Goal: Task Accomplishment & Management: Manage account settings

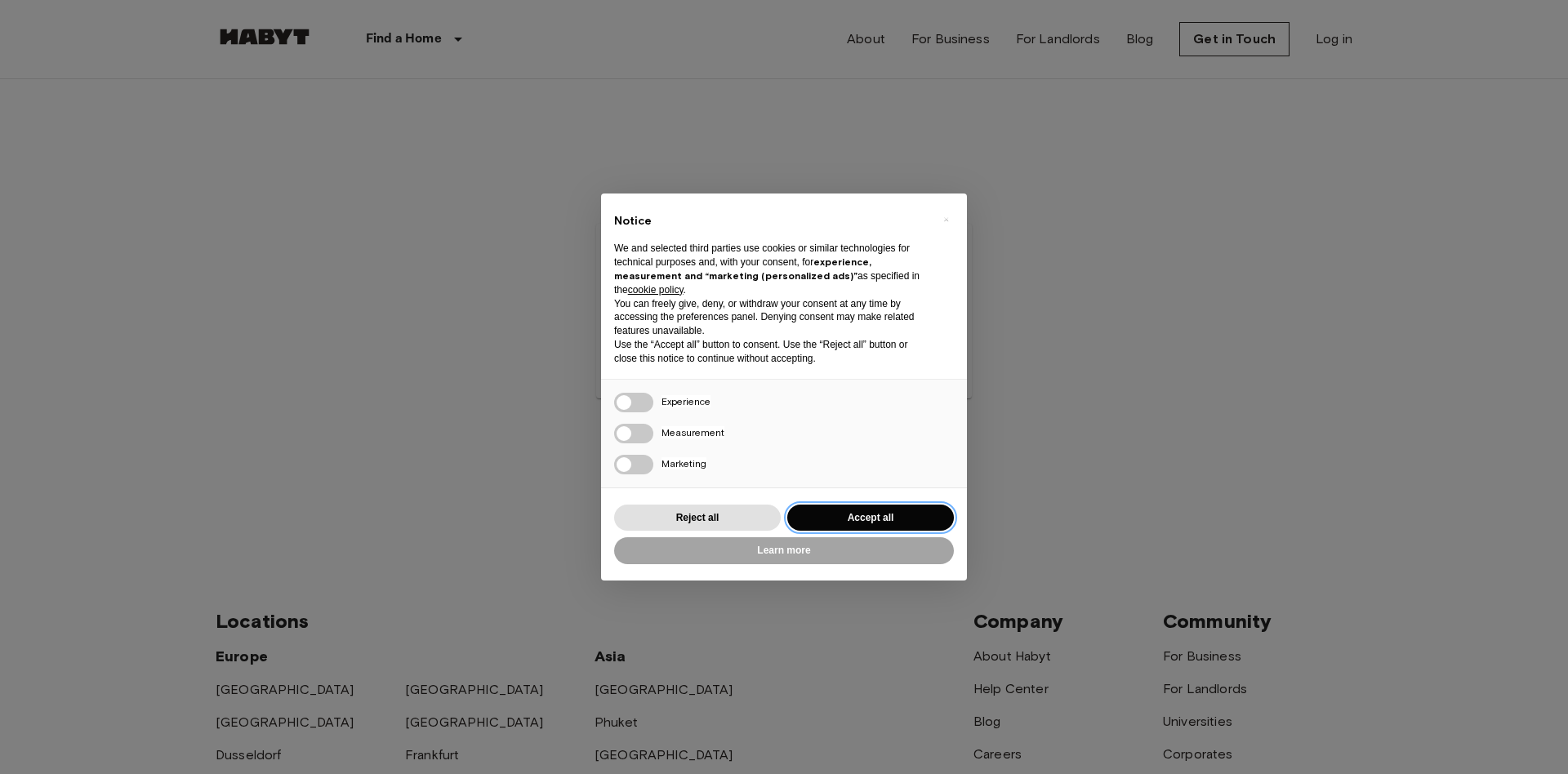
click at [892, 510] on button "Accept all" at bounding box center [871, 518] width 167 height 27
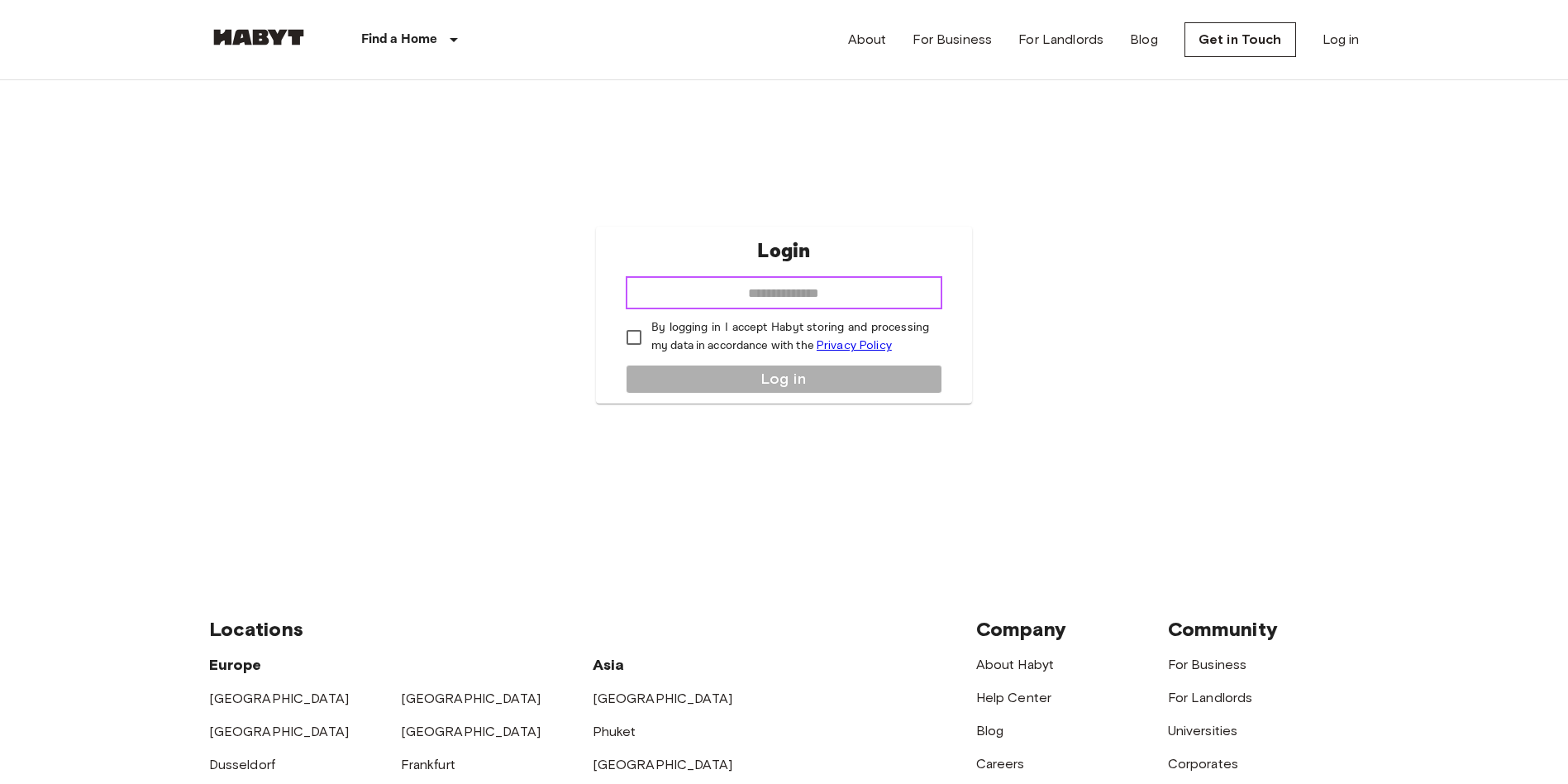
click at [870, 276] on input "email" at bounding box center [784, 293] width 317 height 33
type input "**********"
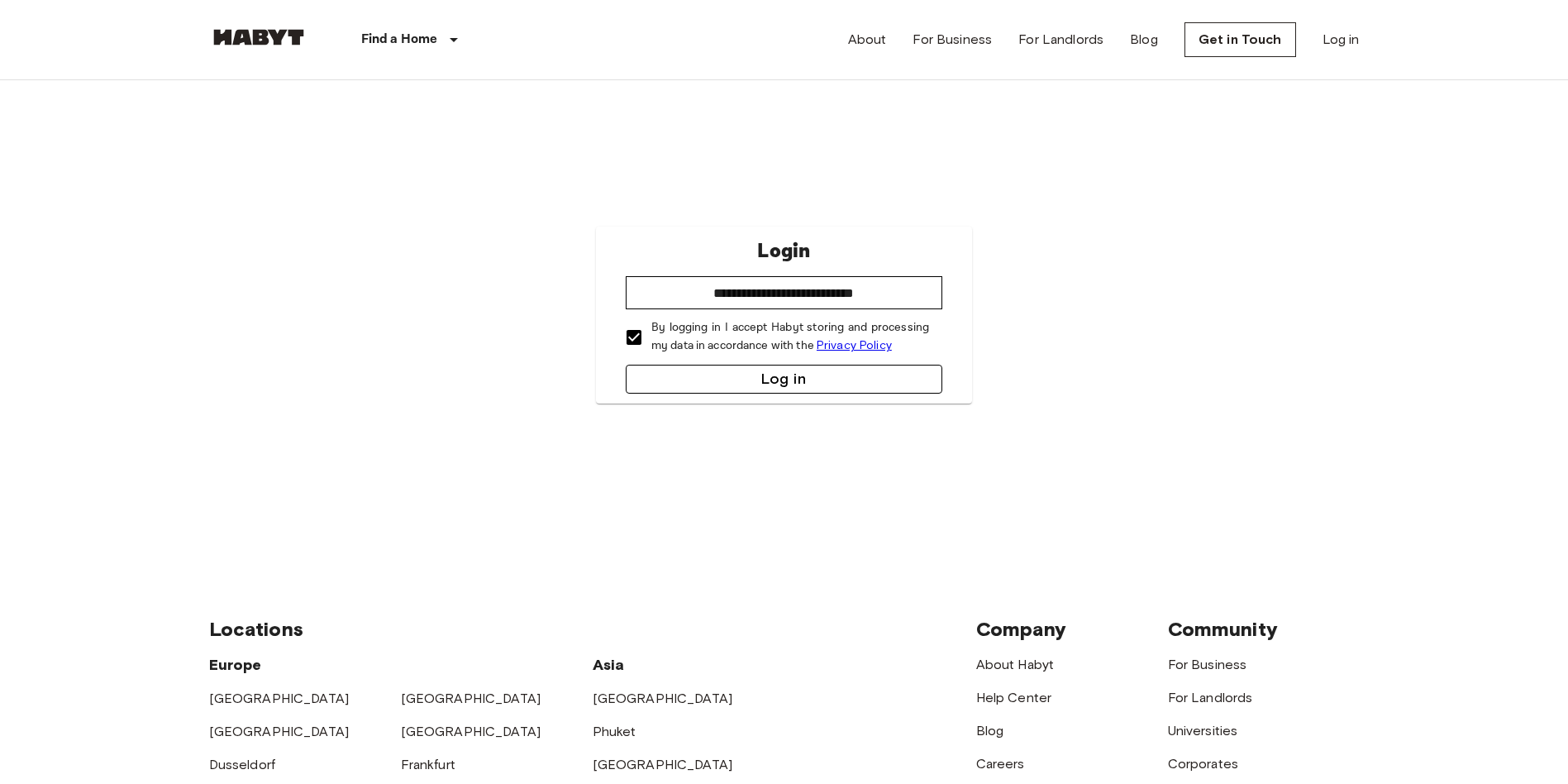
click at [705, 382] on button "Log in" at bounding box center [784, 379] width 317 height 29
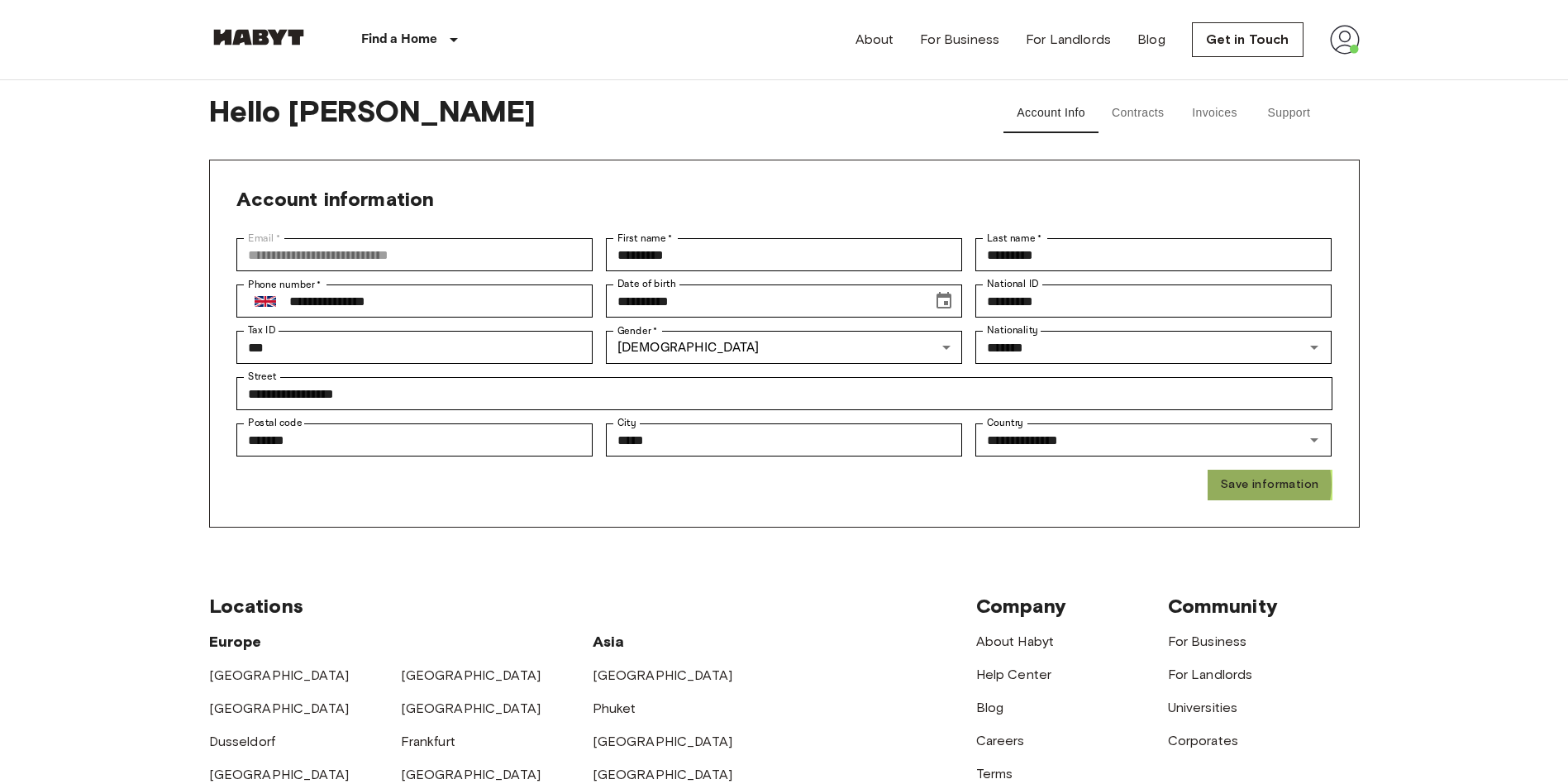
click at [1253, 485] on button "Save information" at bounding box center [1269, 485] width 124 height 30
click at [1227, 111] on button "Invoices" at bounding box center [1215, 113] width 74 height 40
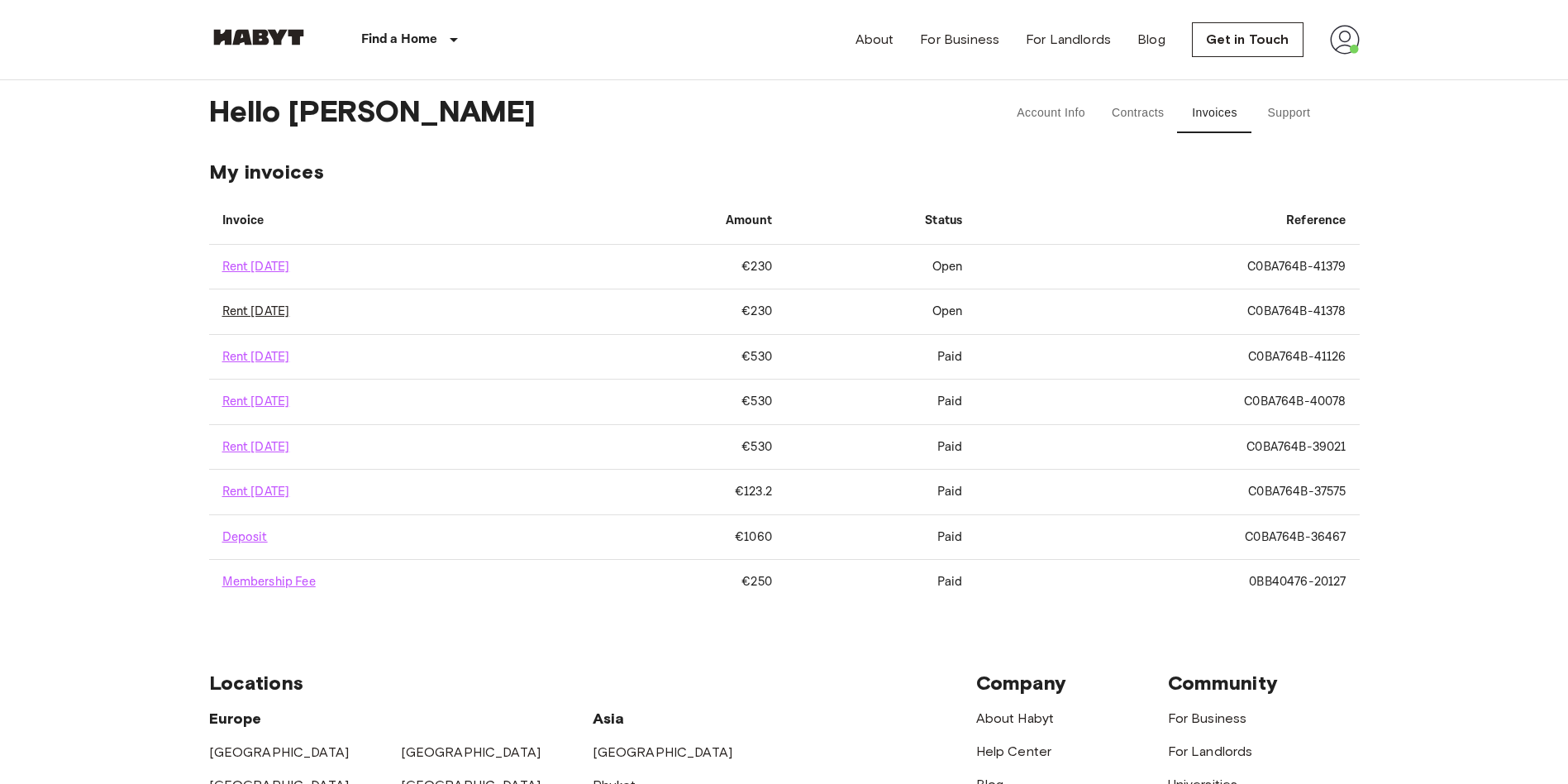
click at [290, 303] on link "Rent September 2025" at bounding box center [256, 311] width 68 height 16
click at [285, 258] on link "Rent October 2025" at bounding box center [256, 266] width 68 height 16
